Goal: Task Accomplishment & Management: Complete application form

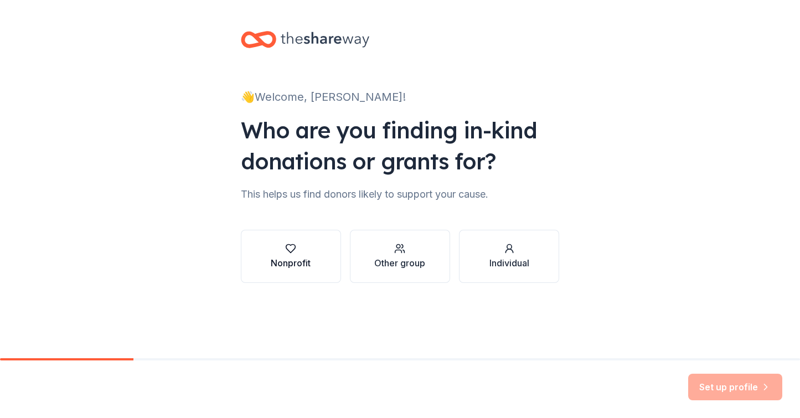
click at [285, 244] on icon "button" at bounding box center [290, 248] width 11 height 11
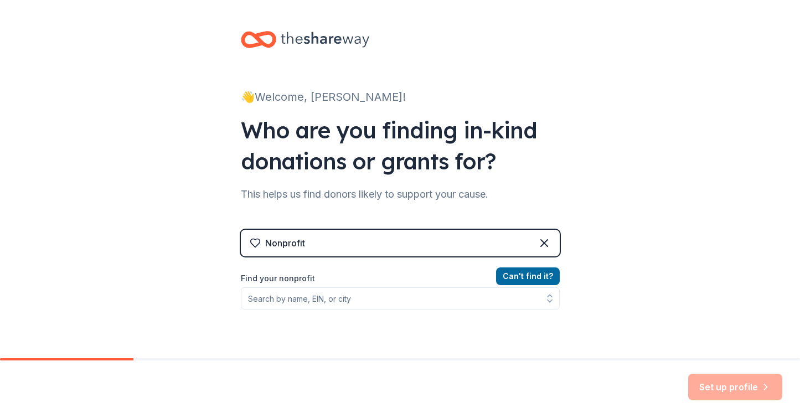
click at [318, 244] on div "Nonprofit" at bounding box center [400, 243] width 319 height 27
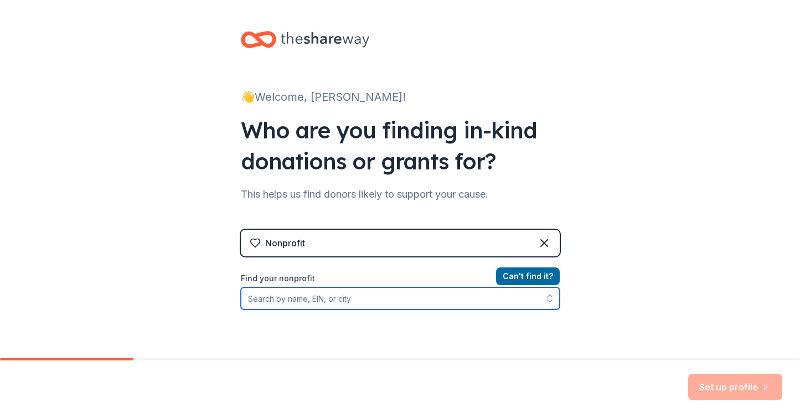
click at [321, 299] on input "Find your nonprofit" at bounding box center [400, 298] width 319 height 22
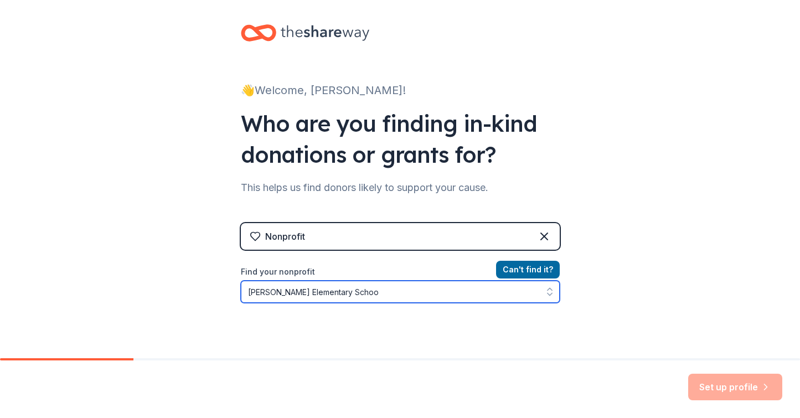
type input "[PERSON_NAME][GEOGRAPHIC_DATA]"
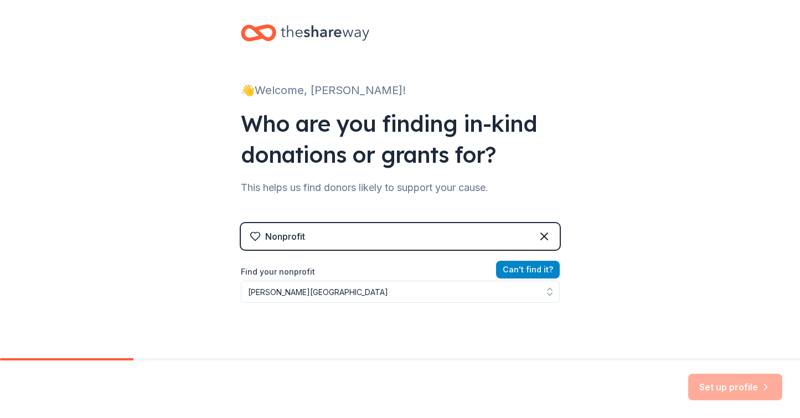
click at [529, 269] on button "Can ' t find it?" at bounding box center [528, 270] width 64 height 18
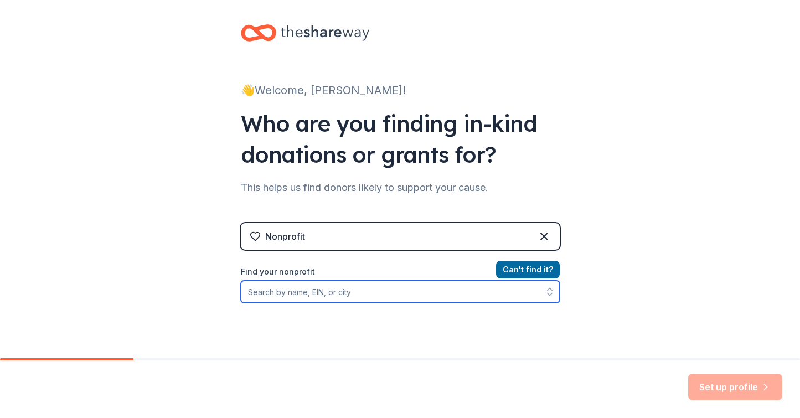
click at [360, 297] on input "Find your nonprofit" at bounding box center [400, 292] width 319 height 22
type input "[PERSON_NAME] Independent School District"
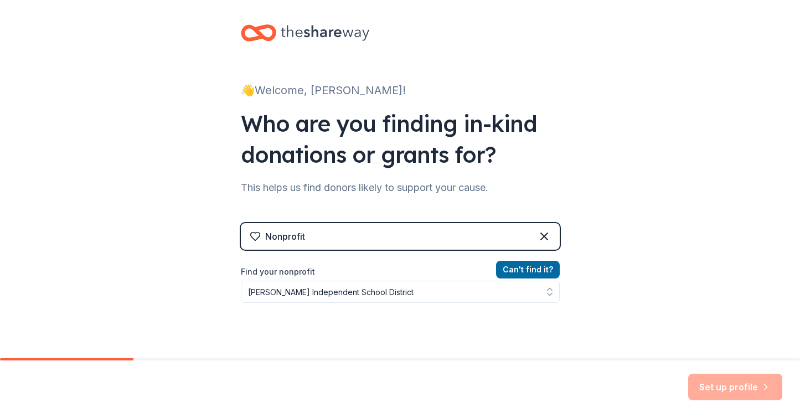
click at [446, 239] on div "Nonprofit" at bounding box center [400, 236] width 319 height 27
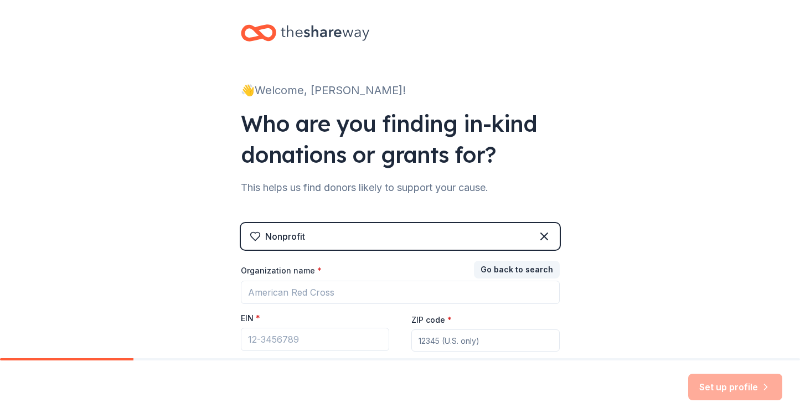
click at [446, 239] on div "Nonprofit" at bounding box center [400, 236] width 319 height 27
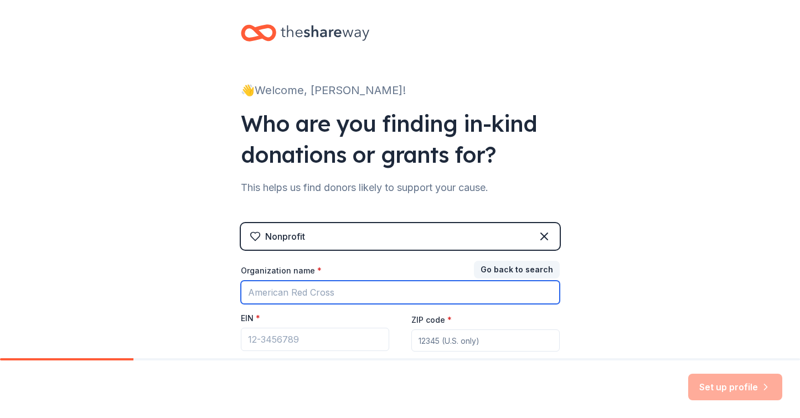
click at [352, 291] on input "Organization name *" at bounding box center [400, 292] width 319 height 23
click at [308, 292] on input "[US_EMPLOYER_IDENTIFICATION_NUMBER]" at bounding box center [400, 292] width 319 height 23
drag, startPoint x: 304, startPoint y: 288, endPoint x: 236, endPoint y: 284, distance: 68.2
click at [236, 284] on div "👋 Welcome, [PERSON_NAME]! Who are you finding in-kind donations or grants for? …" at bounding box center [400, 221] width 354 height 456
type input "[US_EMPLOYER_IDENTIFICATION_NUMBER]"
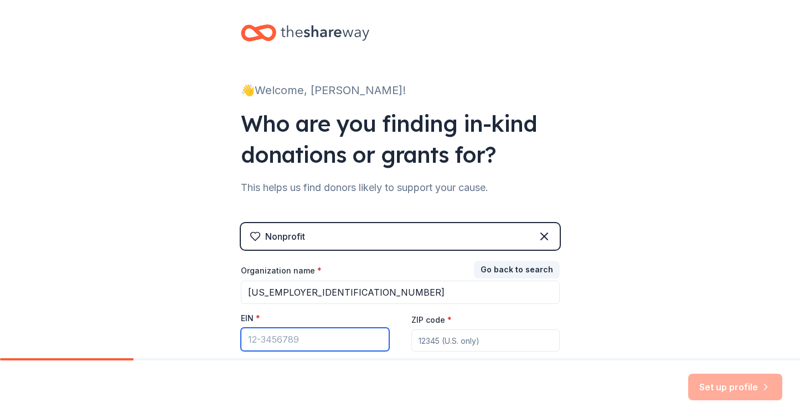
click at [262, 346] on input "EIN *" at bounding box center [315, 339] width 148 height 23
paste input "[US_EMPLOYER_IDENTIFICATION_NUMBER]"
type input "[US_EMPLOYER_IDENTIFICATION_NUMBER]"
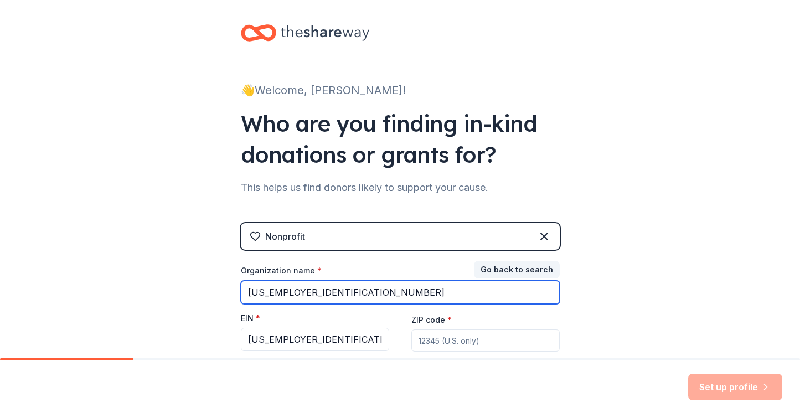
drag, startPoint x: 318, startPoint y: 295, endPoint x: 219, endPoint y: 288, distance: 99.4
click at [219, 288] on div "👋 Welcome, [PERSON_NAME]! Who are you finding in-kind donations or grants for? …" at bounding box center [400, 221] width 800 height 456
type input "[PERSON_NAME] Independent School District"
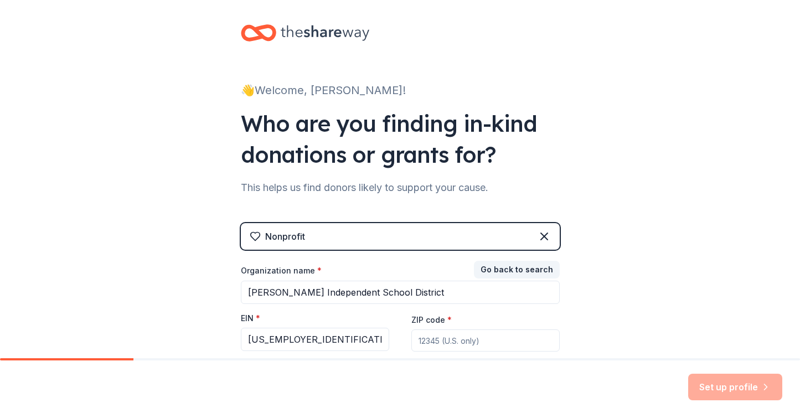
click at [433, 344] on input "ZIP code *" at bounding box center [485, 340] width 148 height 22
type input "75092"
click at [723, 383] on button "Set up profile" at bounding box center [735, 387] width 94 height 27
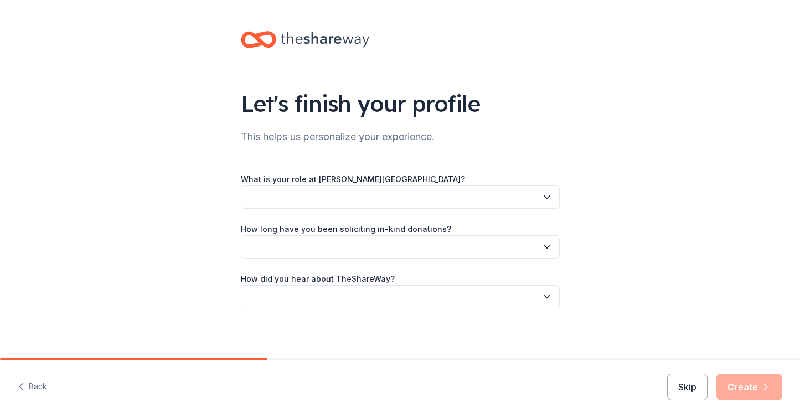
click at [478, 197] on button "button" at bounding box center [400, 196] width 319 height 23
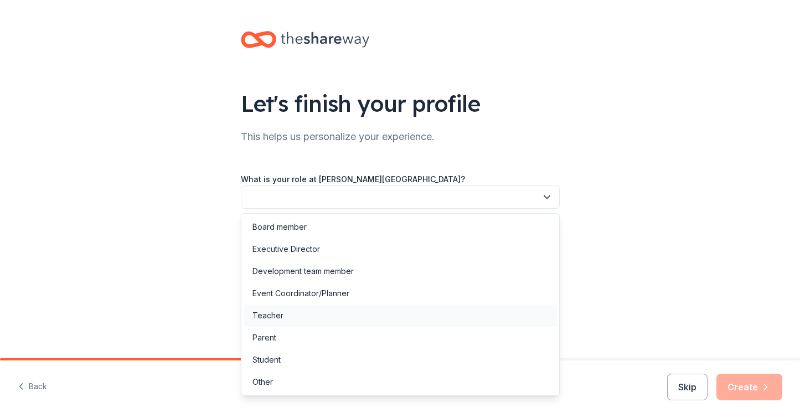
click at [360, 305] on div "Teacher" at bounding box center [400, 316] width 313 height 22
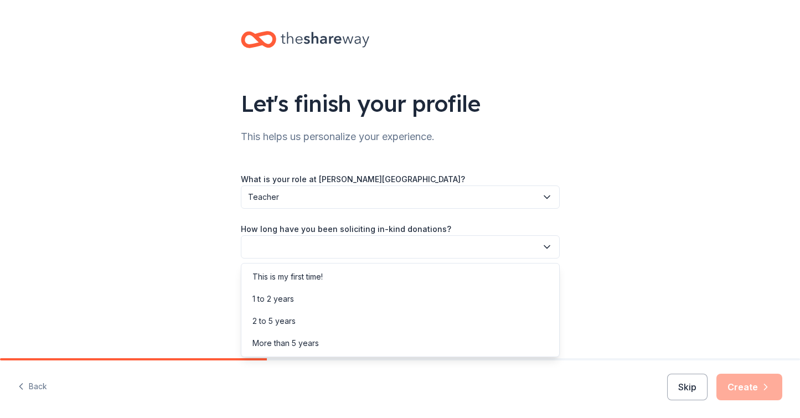
click at [364, 246] on button "button" at bounding box center [400, 246] width 319 height 23
click at [350, 271] on div "This is my first time!" at bounding box center [400, 277] width 313 height 22
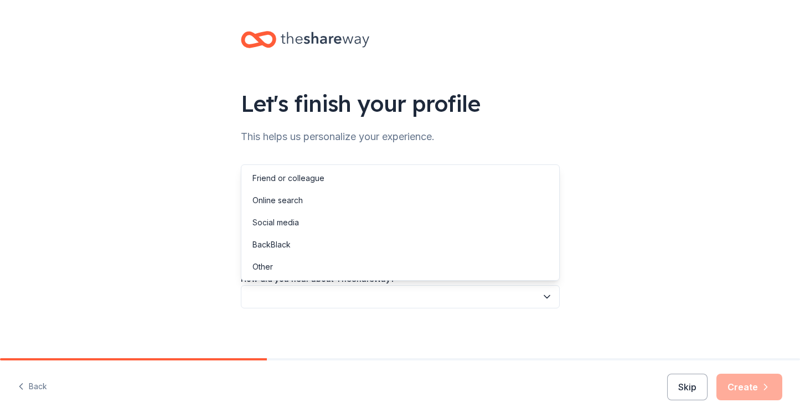
click at [348, 298] on button "button" at bounding box center [400, 296] width 319 height 23
click at [333, 191] on div "Online search" at bounding box center [400, 200] width 313 height 22
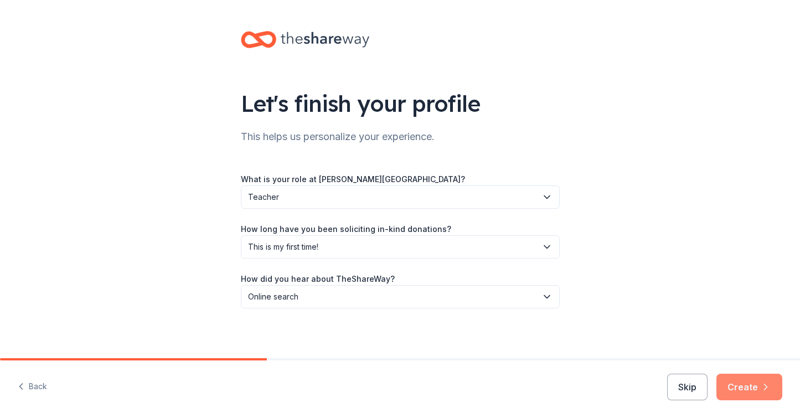
click at [760, 391] on button "Create" at bounding box center [749, 387] width 66 height 27
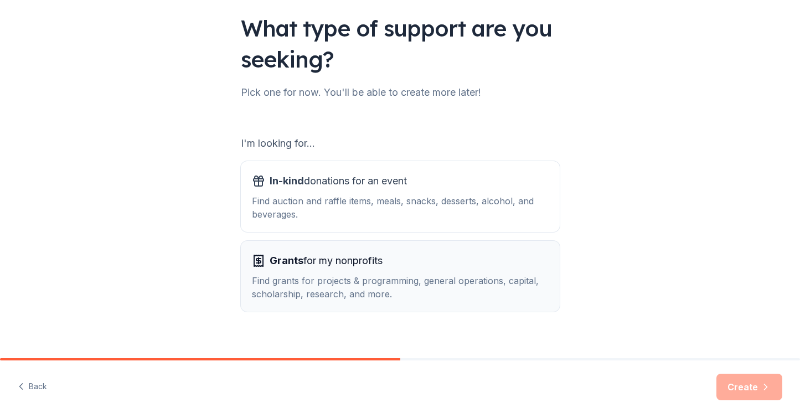
scroll to position [78, 0]
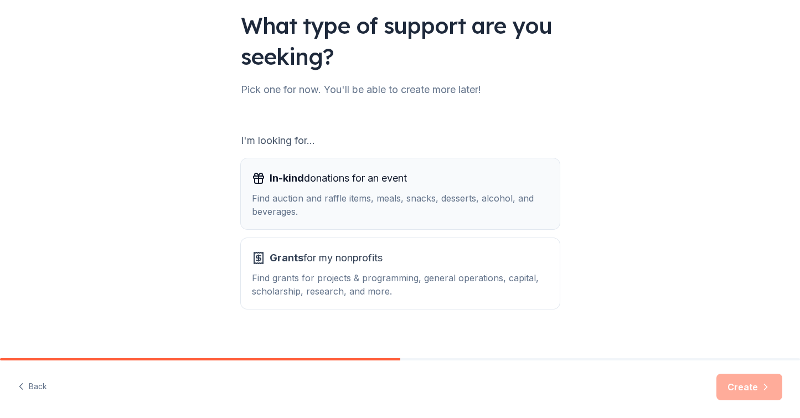
click at [331, 192] on div "Find auction and raffle items, meals, snacks, desserts, alcohol, and beverages." at bounding box center [400, 205] width 297 height 27
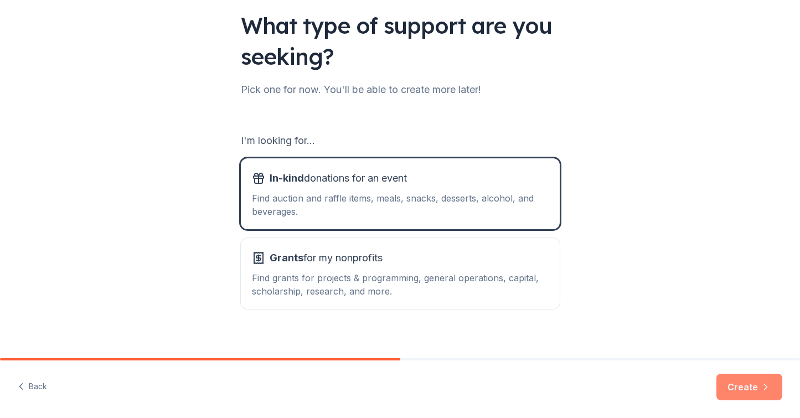
click at [740, 387] on button "Create" at bounding box center [749, 387] width 66 height 27
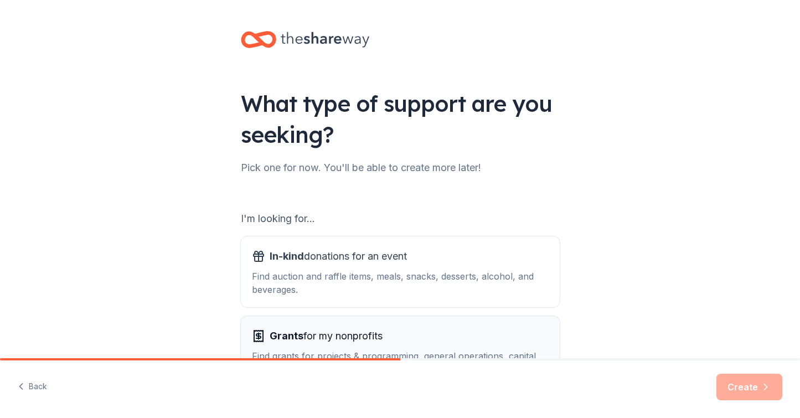
click at [310, 332] on span "Grants for my nonprofits" at bounding box center [326, 336] width 113 height 18
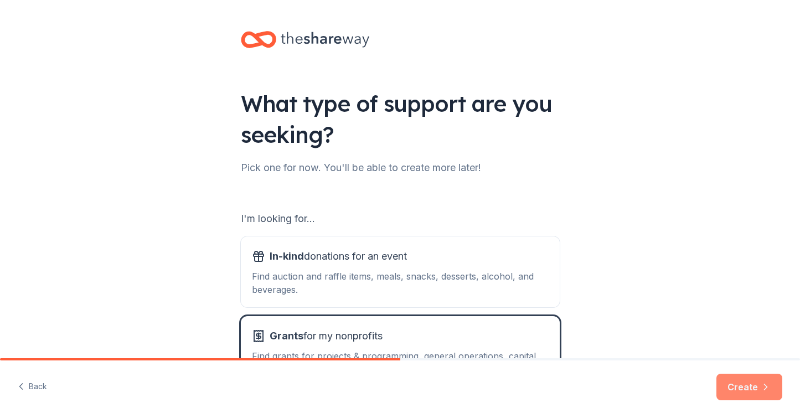
click at [740, 389] on button "Create" at bounding box center [749, 387] width 66 height 27
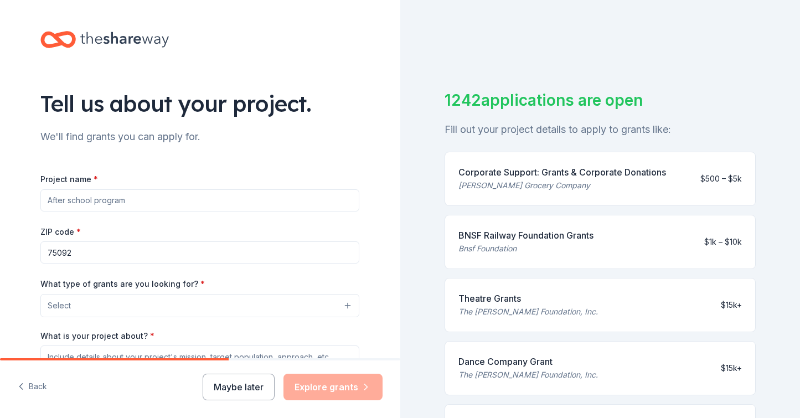
click at [183, 205] on input "Project name *" at bounding box center [199, 200] width 319 height 22
type input "Emergency Backpacks for Classrooms"
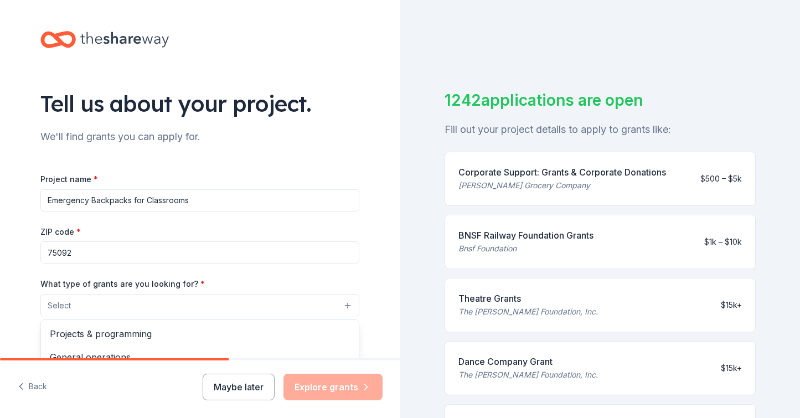
click at [95, 300] on button "Select" at bounding box center [199, 305] width 319 height 23
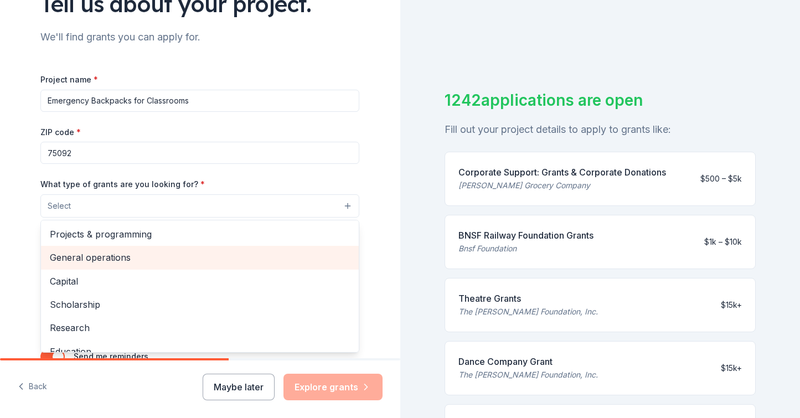
click at [122, 254] on span "General operations" at bounding box center [200, 257] width 300 height 14
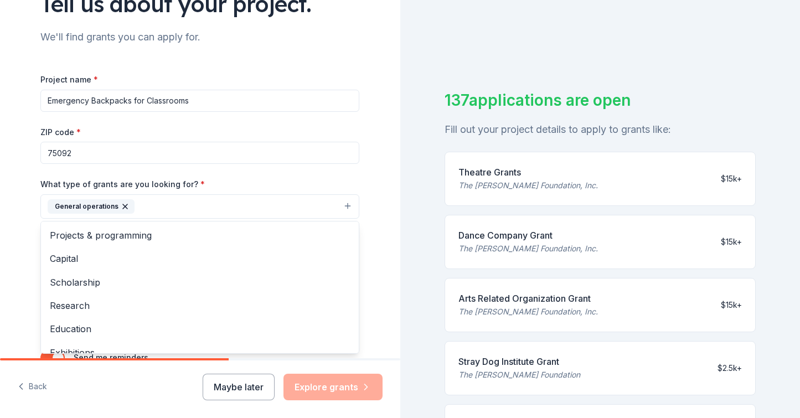
click at [26, 237] on div "Tell us about your project. We'll find grants you can apply for. Project name *…" at bounding box center [200, 165] width 354 height 530
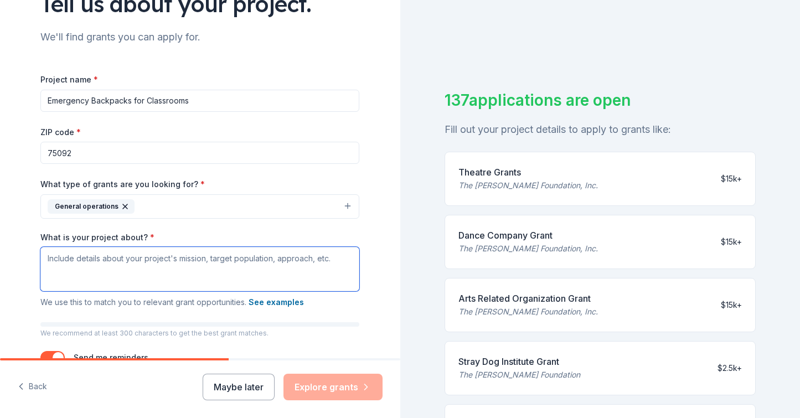
click at [93, 265] on textarea "What is your project about? *" at bounding box center [199, 269] width 319 height 44
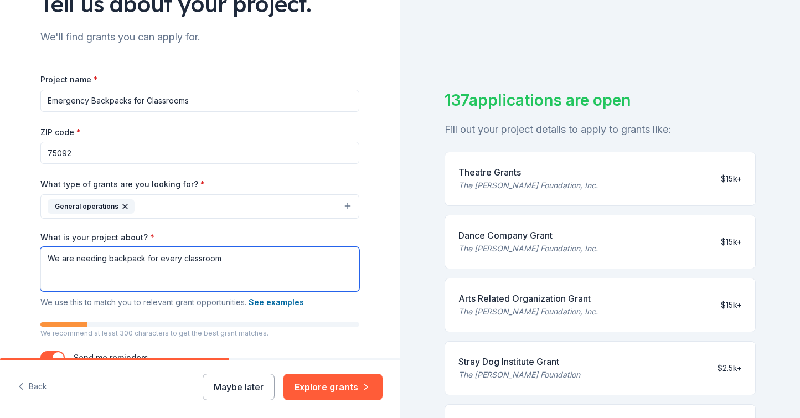
click at [144, 257] on textarea "We are needing backpack for every classroom" at bounding box center [199, 269] width 319 height 44
click at [184, 257] on textarea "We are needing backpacks for every classroom" at bounding box center [199, 269] width 319 height 44
click at [228, 259] on textarea "We are needing backpacks for our 50 classroom" at bounding box center [199, 269] width 319 height 44
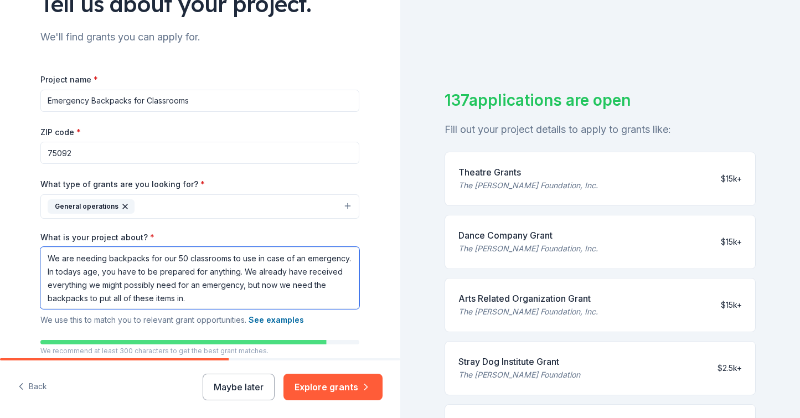
drag, startPoint x: 205, startPoint y: 295, endPoint x: 47, endPoint y: 254, distance: 163.6
click at [47, 254] on textarea "We are needing backpacks for our 50 classrooms to use in case of an emergency. …" at bounding box center [199, 278] width 319 height 62
paste textarea "currently in need of backpacks for each of our 50 classrooms to be used in the …"
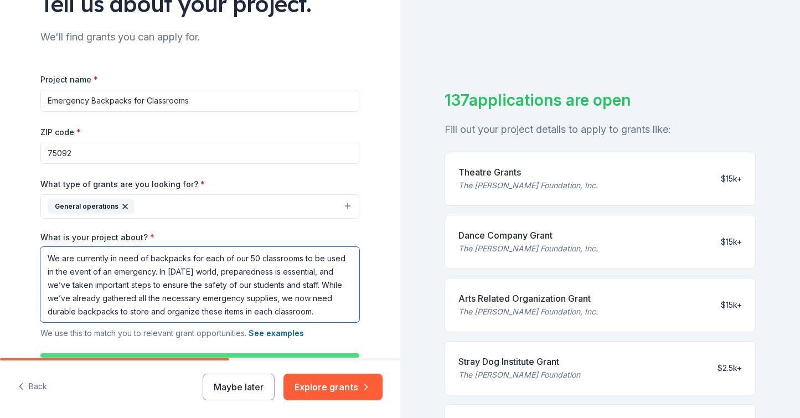
type textarea "We are currently in need of backpacks for each of our 50 classrooms to be used …"
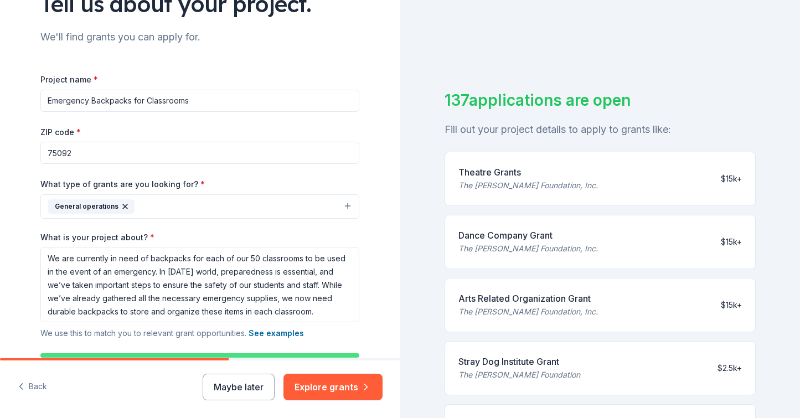
drag, startPoint x: 197, startPoint y: 103, endPoint x: 25, endPoint y: 95, distance: 171.3
click at [25, 95] on div "Tell us about your project. We'll find grants you can apply for. Project name *…" at bounding box center [200, 180] width 354 height 561
paste input "Ready for Anything"
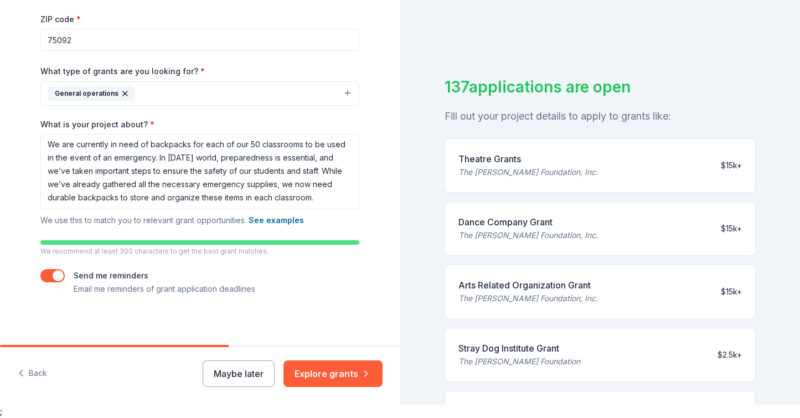
scroll to position [203, 0]
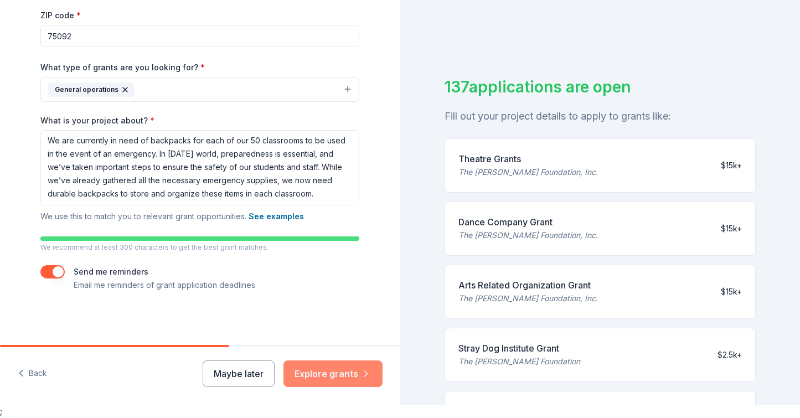
type input "Ready for Anything"
click at [332, 377] on button "Explore grants" at bounding box center [332, 373] width 99 height 27
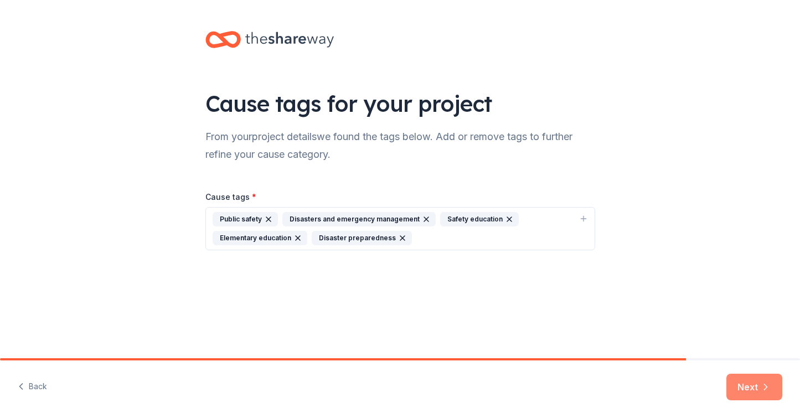
click at [763, 381] on icon "button" at bounding box center [765, 386] width 11 height 11
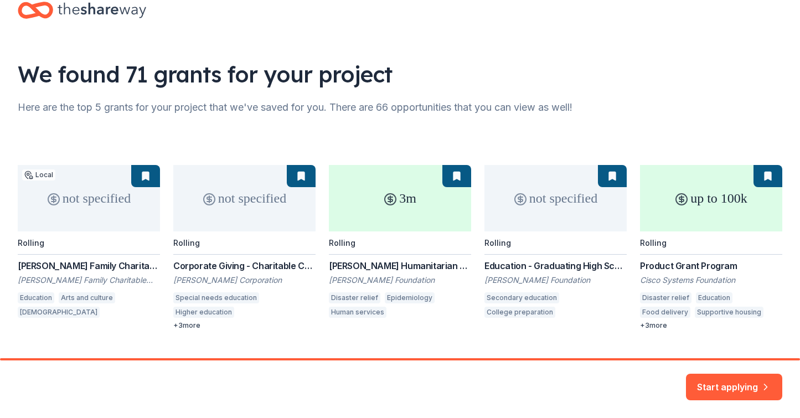
scroll to position [54, 0]
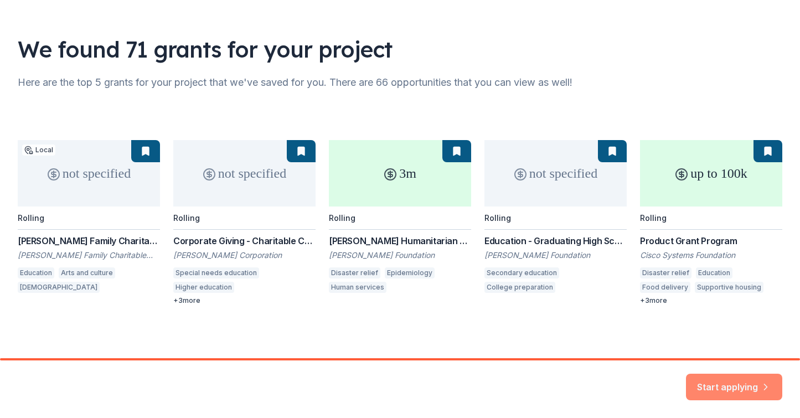
click at [733, 378] on button "Start applying" at bounding box center [734, 380] width 96 height 27
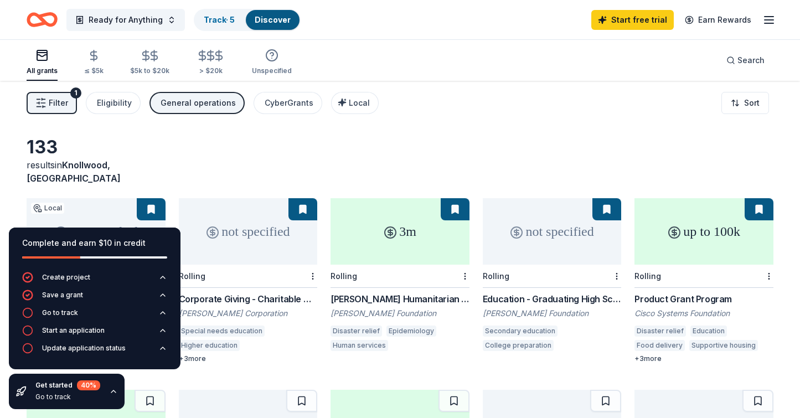
click at [570, 94] on div "Filter 1 Eligibility General operations CyberGrants Local Sort" at bounding box center [400, 103] width 800 height 44
click at [213, 162] on div "133 results in Knollwood, TX" at bounding box center [400, 160] width 747 height 49
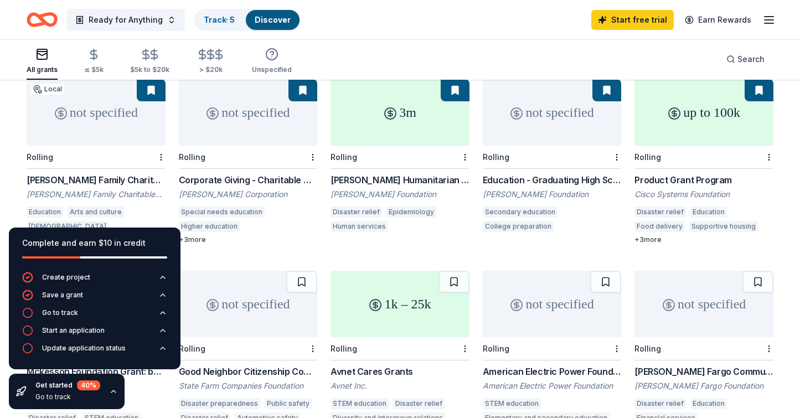
scroll to position [118, 0]
